Goal: Task Accomplishment & Management: Manage account settings

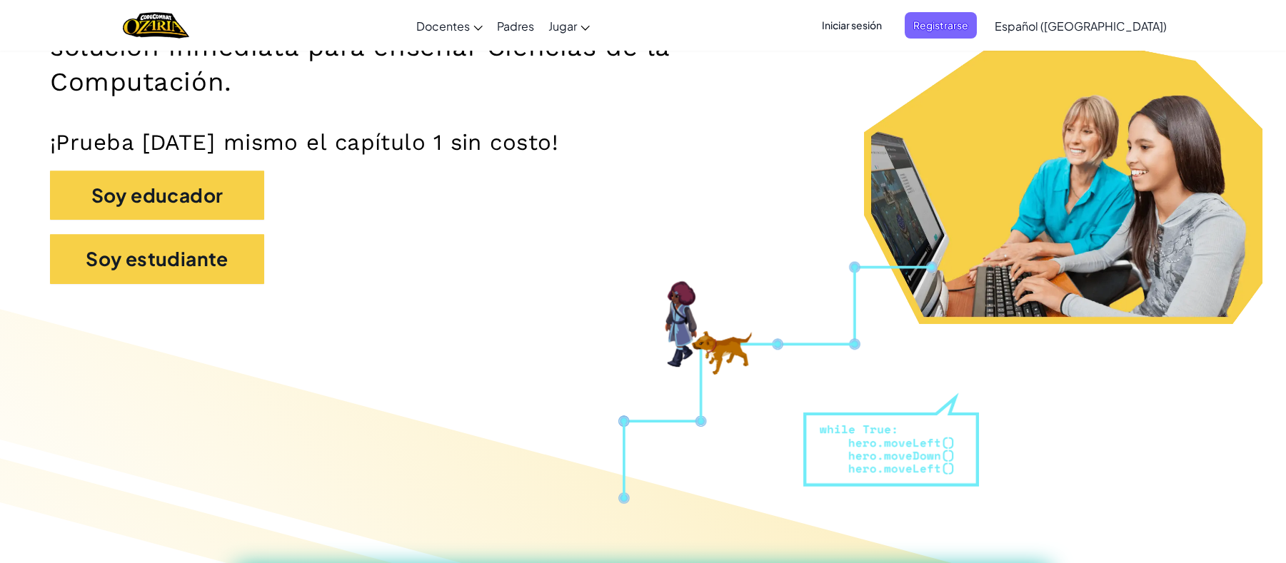
scroll to position [300, 0]
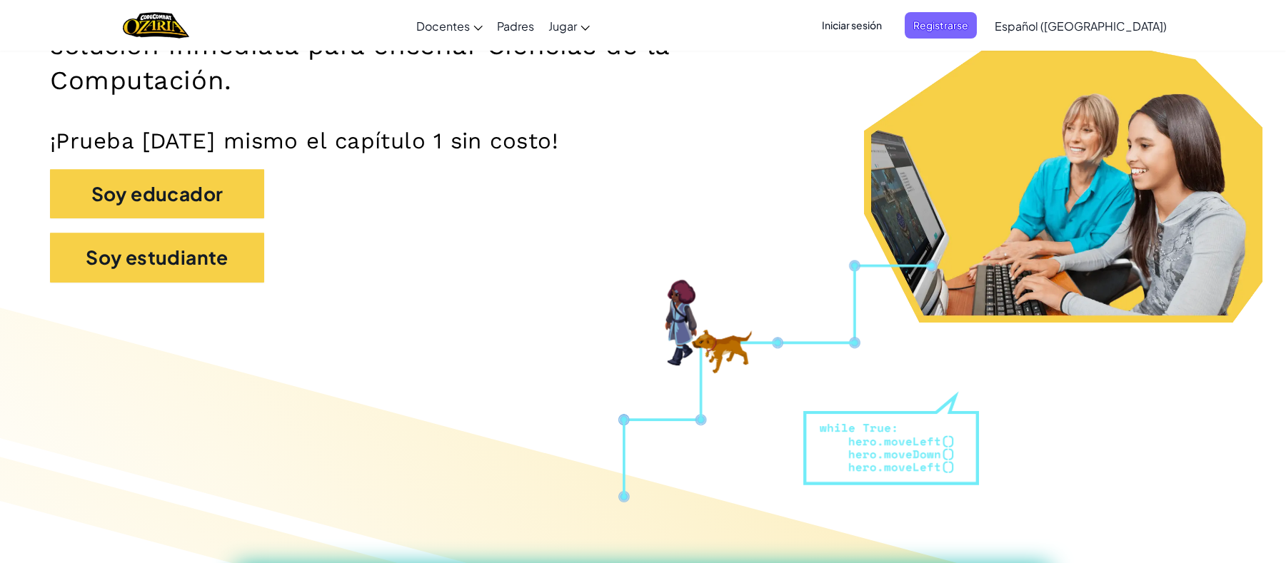
click at [889, 31] on span "Iniciar sesión" at bounding box center [851, 25] width 77 height 26
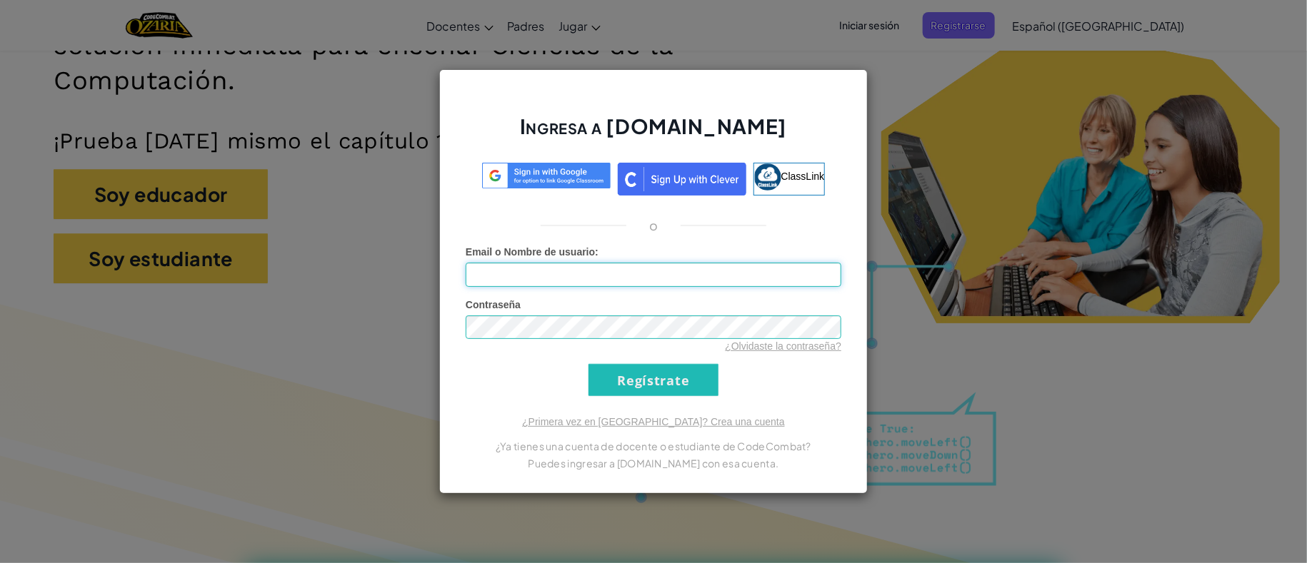
type input "[PERSON_NAME] A87020461"
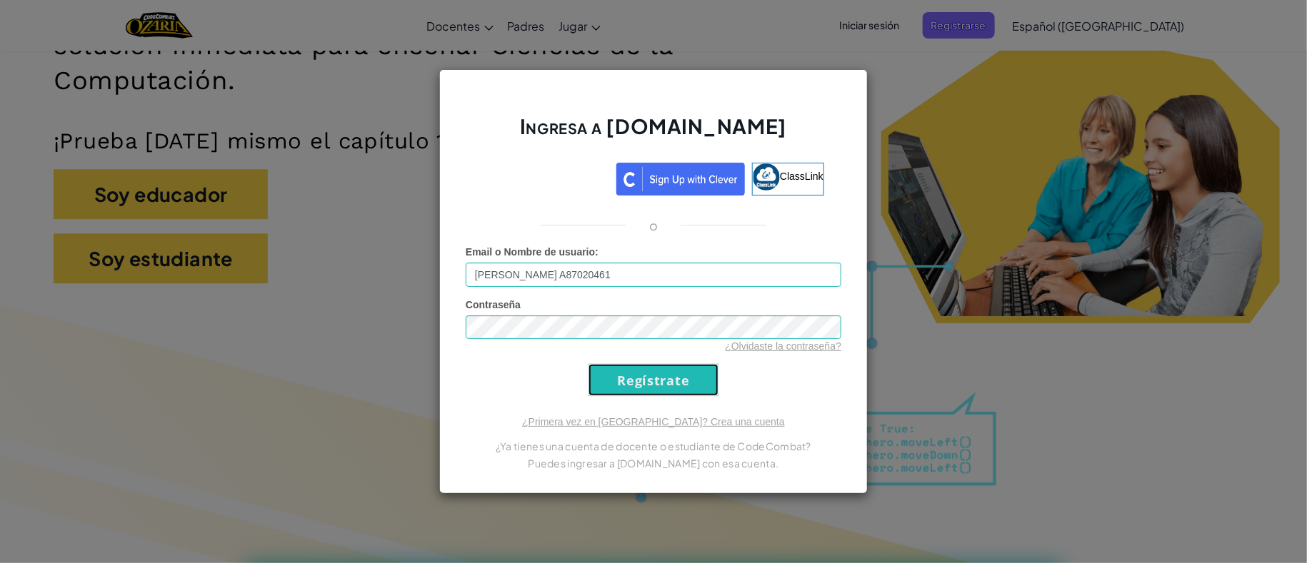
click at [688, 380] on input "Regístrate" at bounding box center [653, 380] width 130 height 32
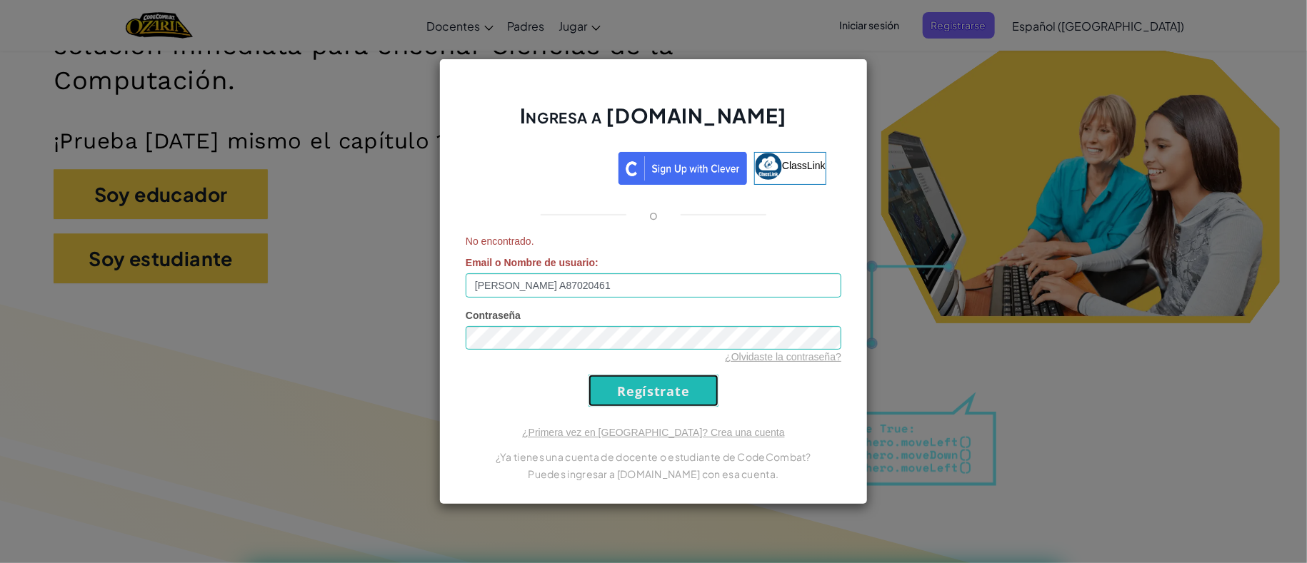
click at [678, 388] on input "Regístrate" at bounding box center [653, 391] width 130 height 32
click at [974, 395] on div "Ingresa a [DOMAIN_NAME] ClassLink o No encontrado. Email o Nombre de usuario : …" at bounding box center [653, 281] width 1307 height 563
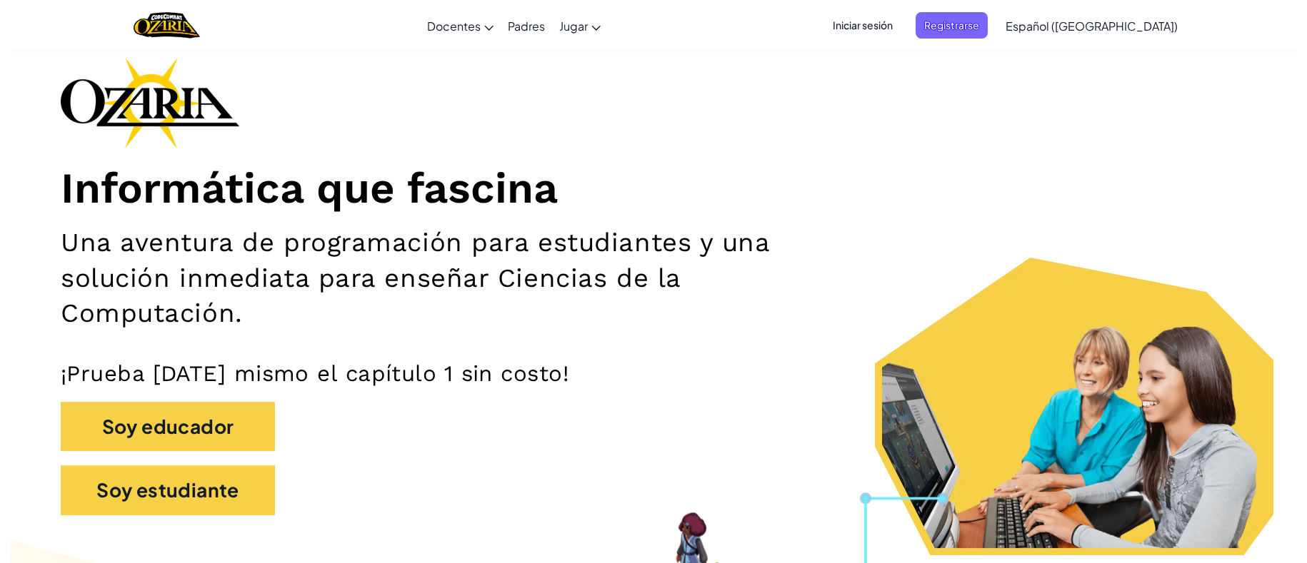
scroll to position [115, 0]
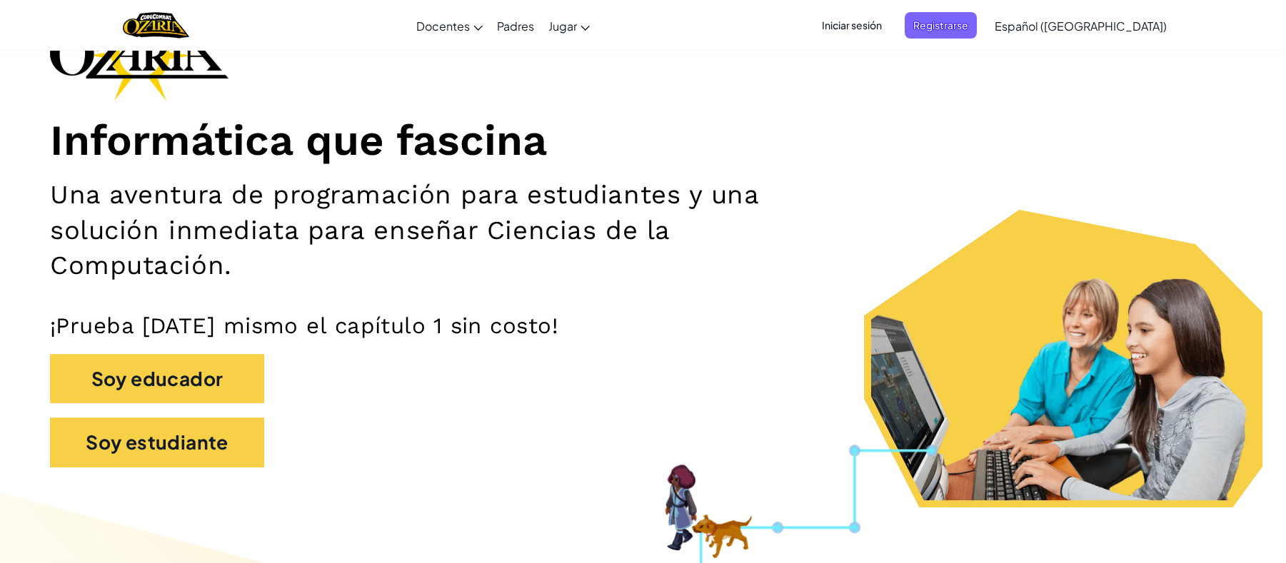
click at [890, 18] on span "Iniciar sesión" at bounding box center [851, 25] width 77 height 26
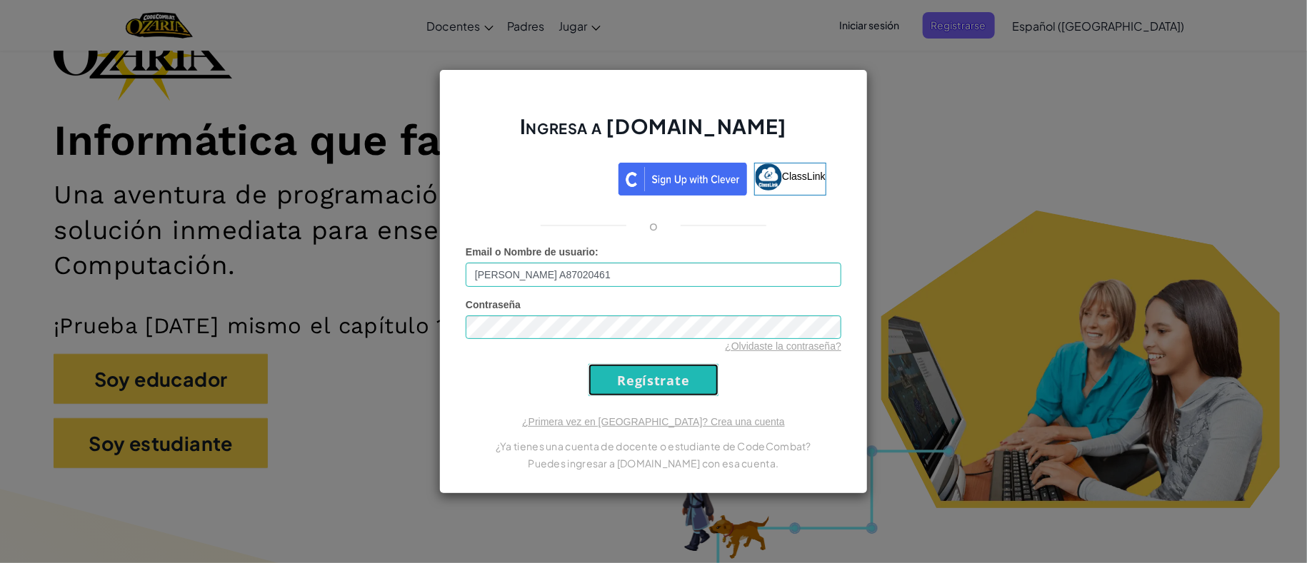
click at [681, 390] on input "Regístrate" at bounding box center [653, 380] width 130 height 32
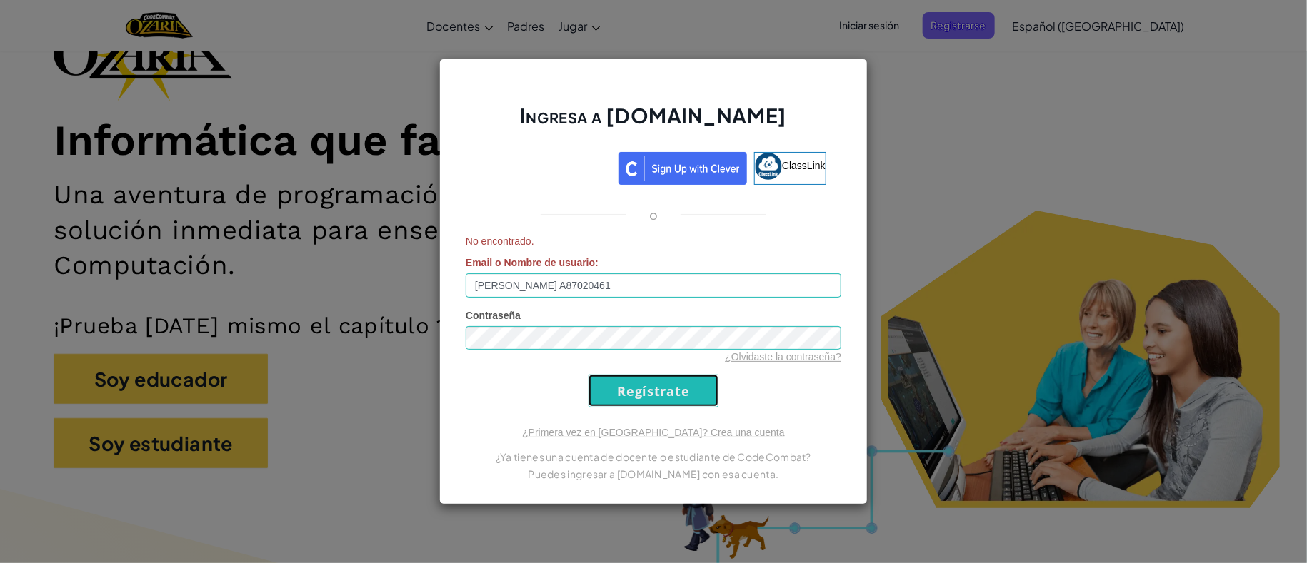
click at [681, 390] on input "Regístrate" at bounding box center [653, 391] width 130 height 32
click at [596, 393] on input "Regístrate" at bounding box center [653, 391] width 130 height 32
click at [610, 282] on input "[PERSON_NAME] A87020461" at bounding box center [654, 285] width 376 height 24
click at [933, 348] on div "Ingresa a [DOMAIN_NAME] ClassLink o No encontrado. Email o Nombre de usuario : …" at bounding box center [653, 281] width 1307 height 563
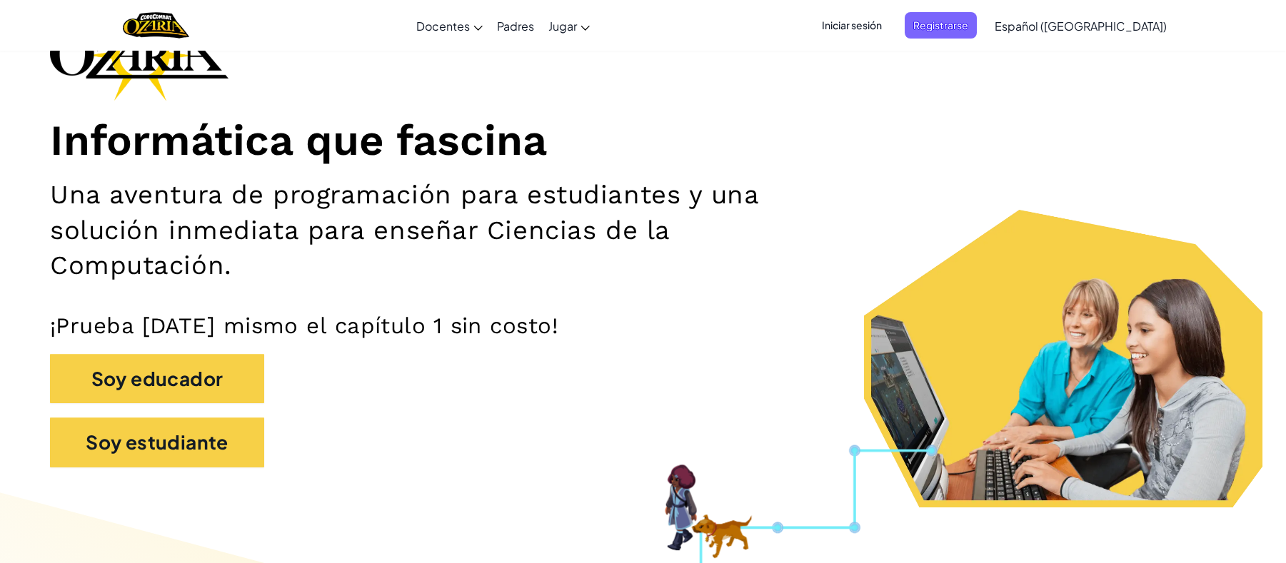
click at [890, 28] on span "Iniciar sesión" at bounding box center [851, 25] width 77 height 26
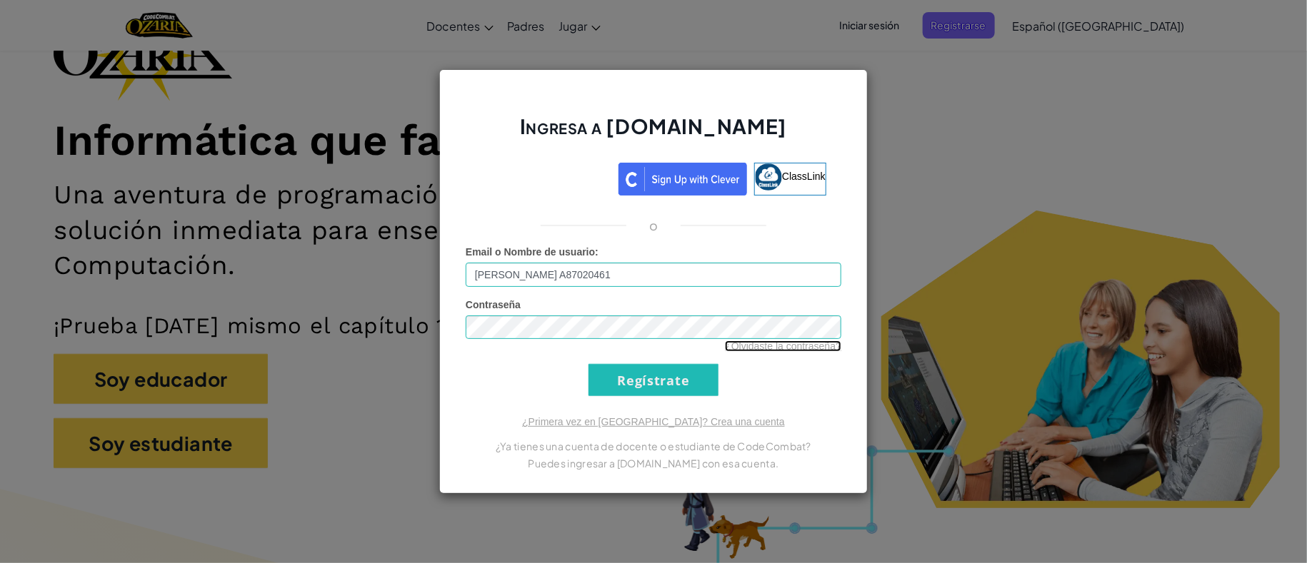
click at [777, 343] on link "¿Olvidaste la contraseña?" at bounding box center [783, 346] width 116 height 11
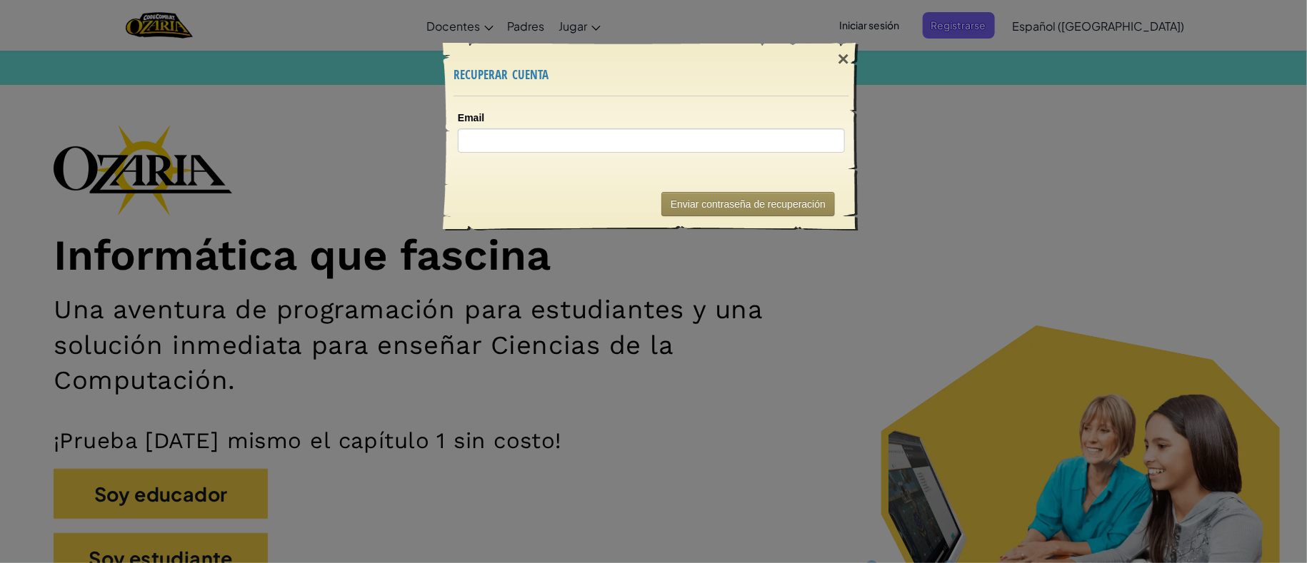
click at [629, 154] on div "Email" at bounding box center [651, 136] width 416 height 81
click at [618, 147] on input "Email" at bounding box center [651, 141] width 387 height 24
click at [566, 346] on div "× recuperar cuenta Email Enviando... Enviar contraseña de recuperación" at bounding box center [653, 281] width 1307 height 563
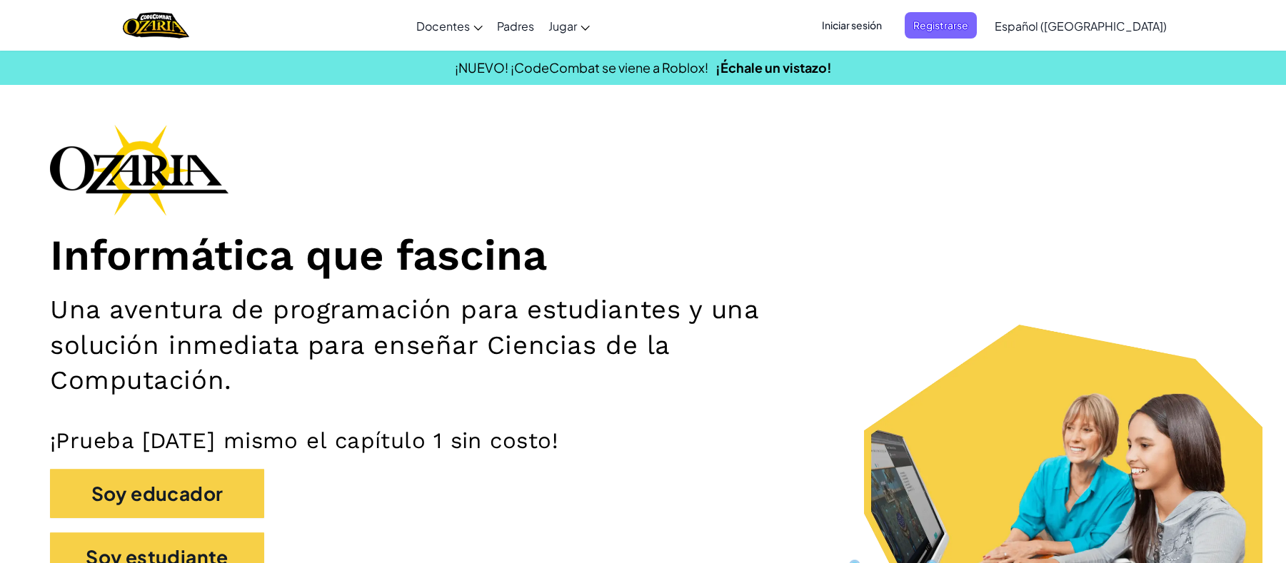
click at [890, 30] on span "Iniciar sesión" at bounding box center [851, 25] width 77 height 26
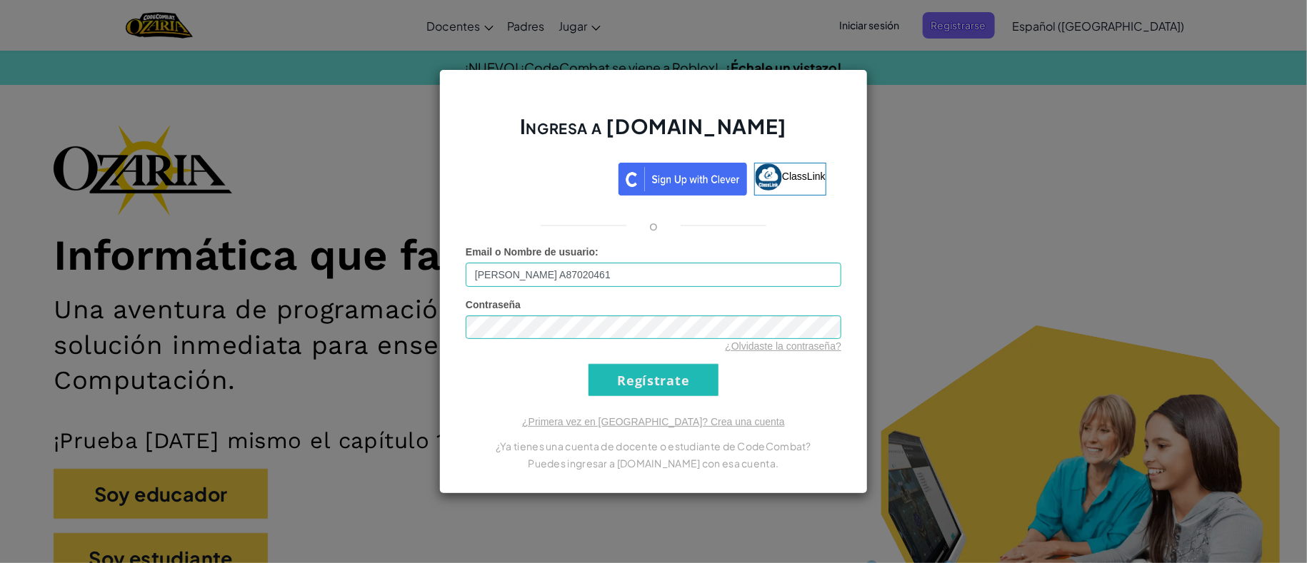
click at [798, 354] on form "Email o Nombre de usuario : [PERSON_NAME] A87020461 Contraseña ¿Olvidaste la co…" at bounding box center [654, 321] width 376 height 152
click at [798, 351] on div "¿Olvidaste la contraseña?" at bounding box center [654, 346] width 376 height 14
click at [788, 342] on link "¿Olvidaste la contraseña?" at bounding box center [783, 346] width 116 height 11
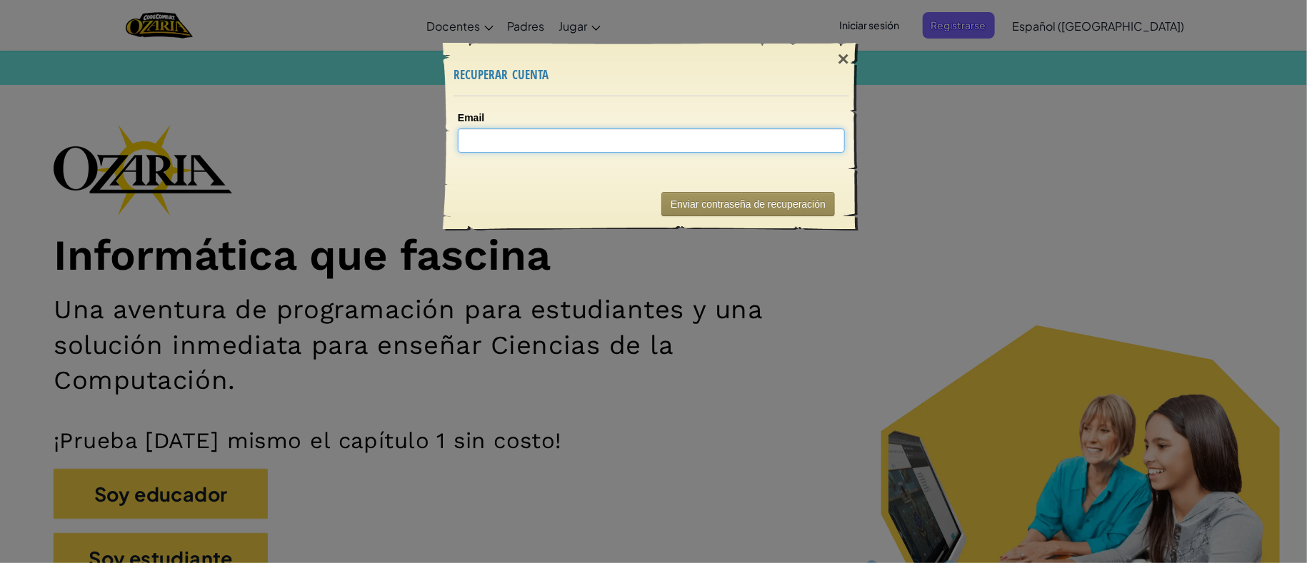
click at [583, 143] on input "Email" at bounding box center [651, 141] width 387 height 24
type input "AL"
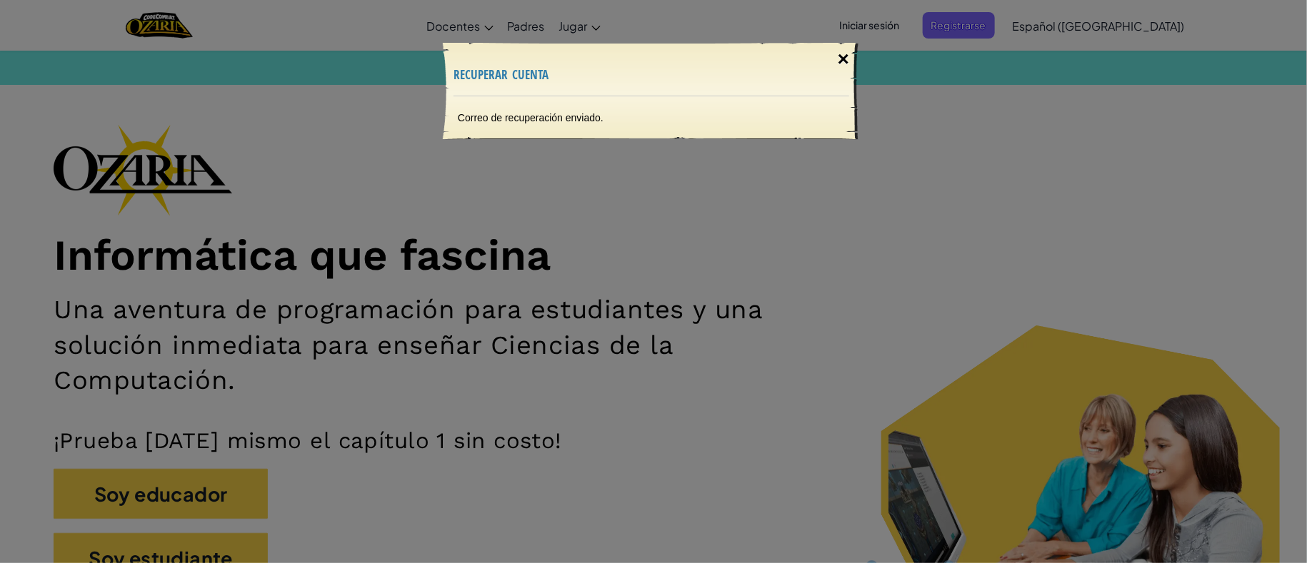
click at [837, 59] on div "×" at bounding box center [843, 59] width 33 height 41
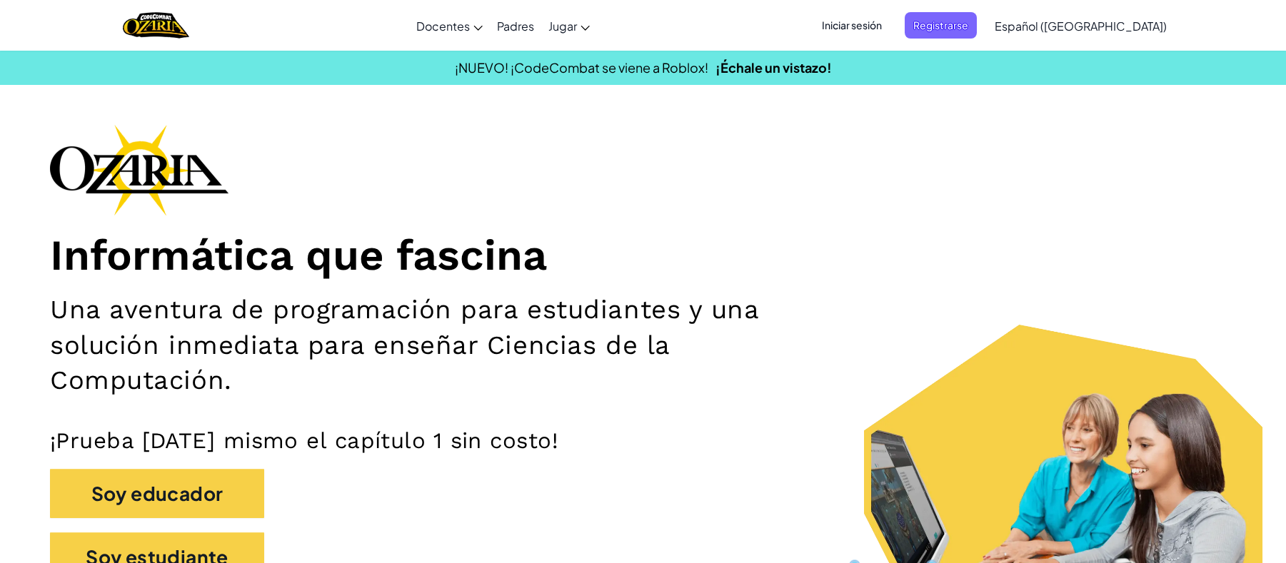
click at [890, 27] on span "Iniciar sesión" at bounding box center [851, 25] width 77 height 26
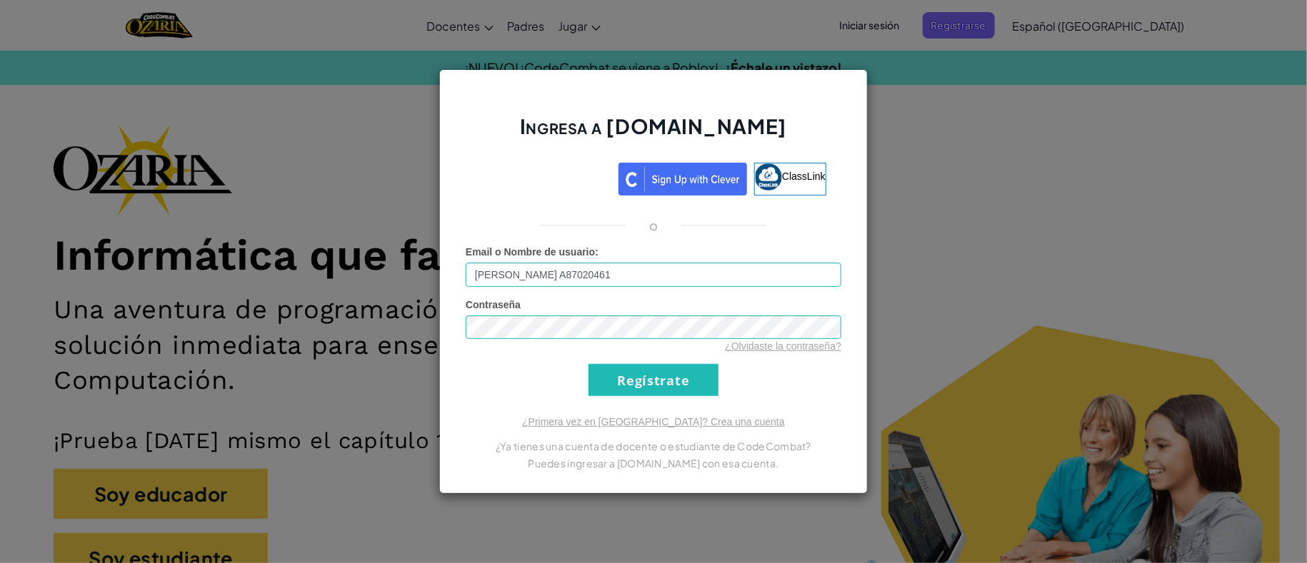
click at [618, 352] on div "¿Olvidaste la contraseña?" at bounding box center [654, 346] width 376 height 14
click at [600, 373] on input "Regístrate" at bounding box center [653, 380] width 130 height 32
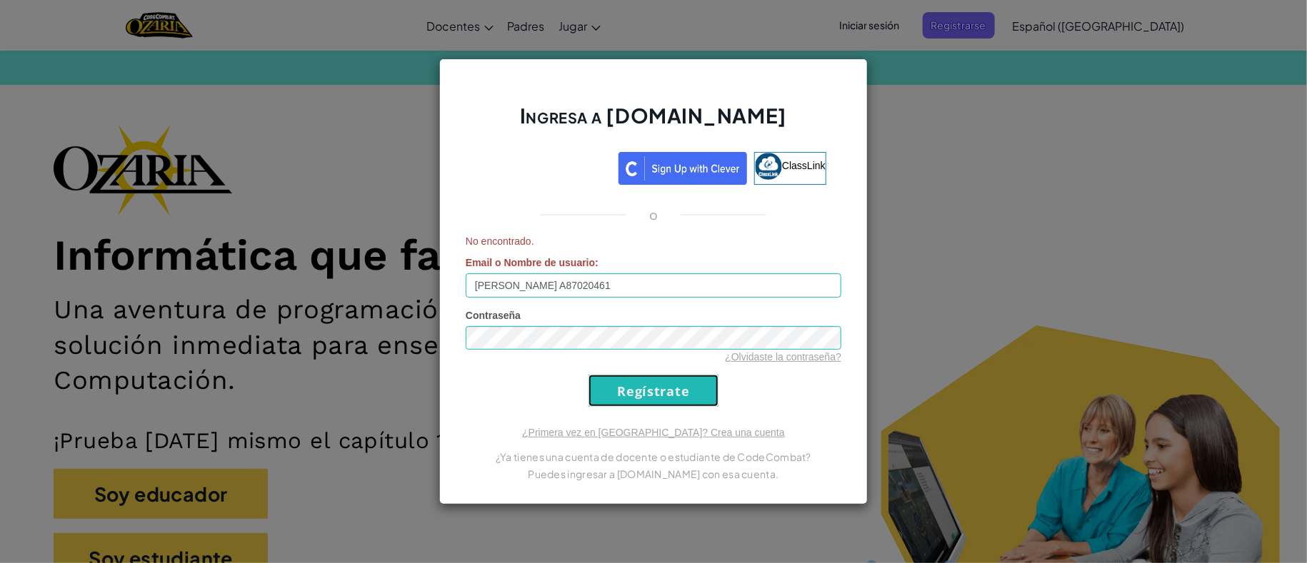
click at [614, 383] on input "Regístrate" at bounding box center [653, 391] width 130 height 32
